Goal: Find specific page/section: Find specific page/section

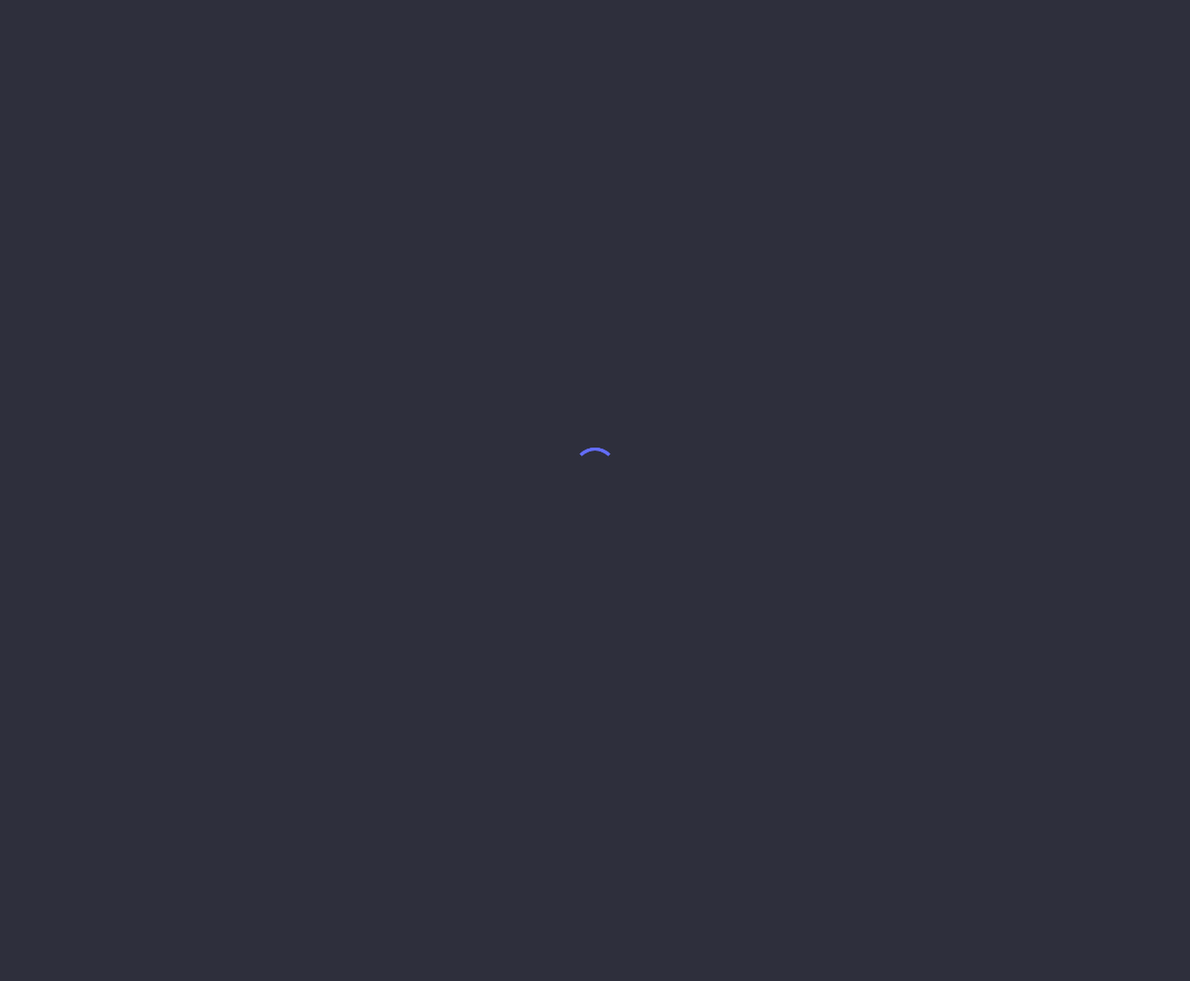
select select "5"
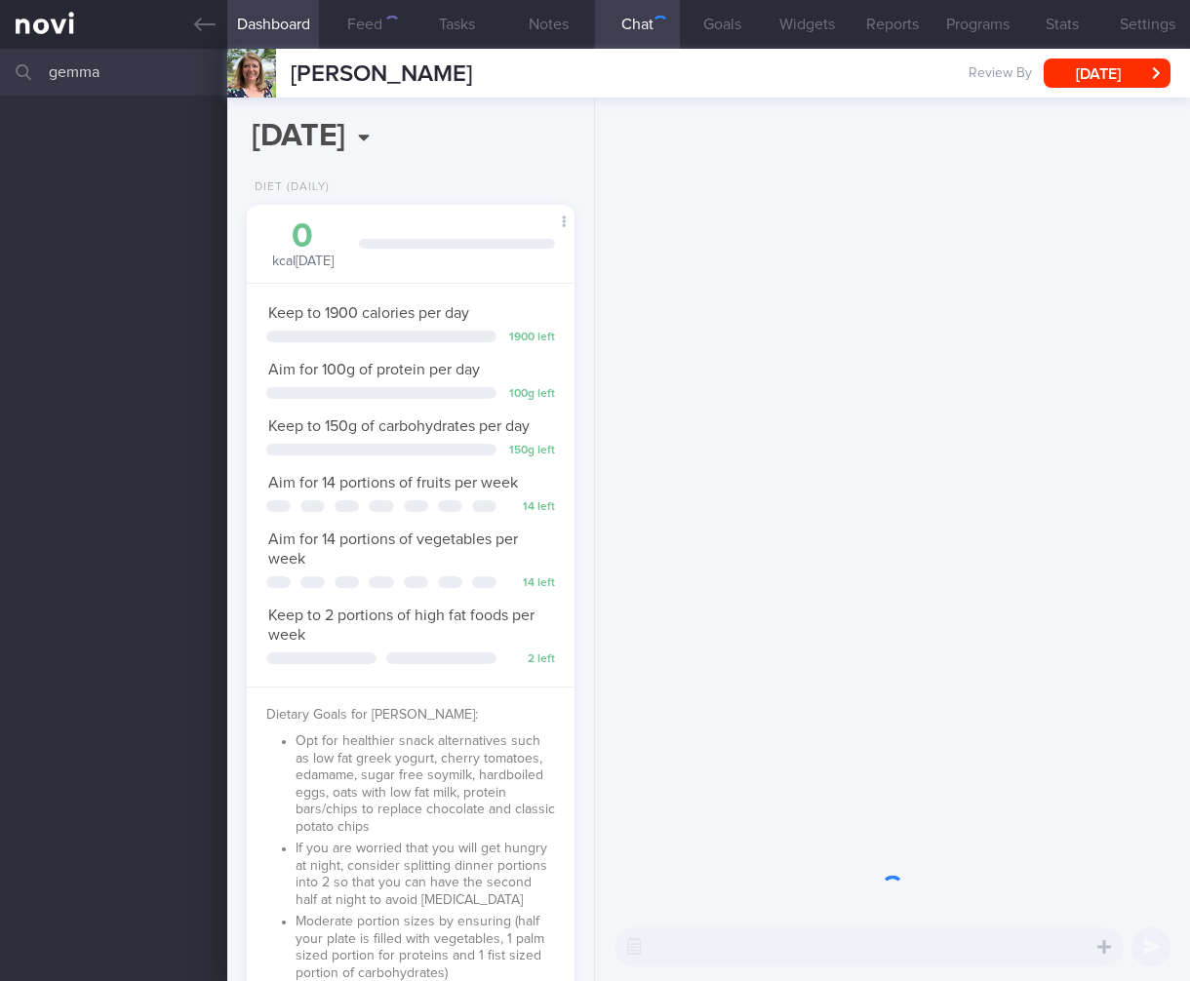
scroll to position [167, 278]
